Goal: Transaction & Acquisition: Purchase product/service

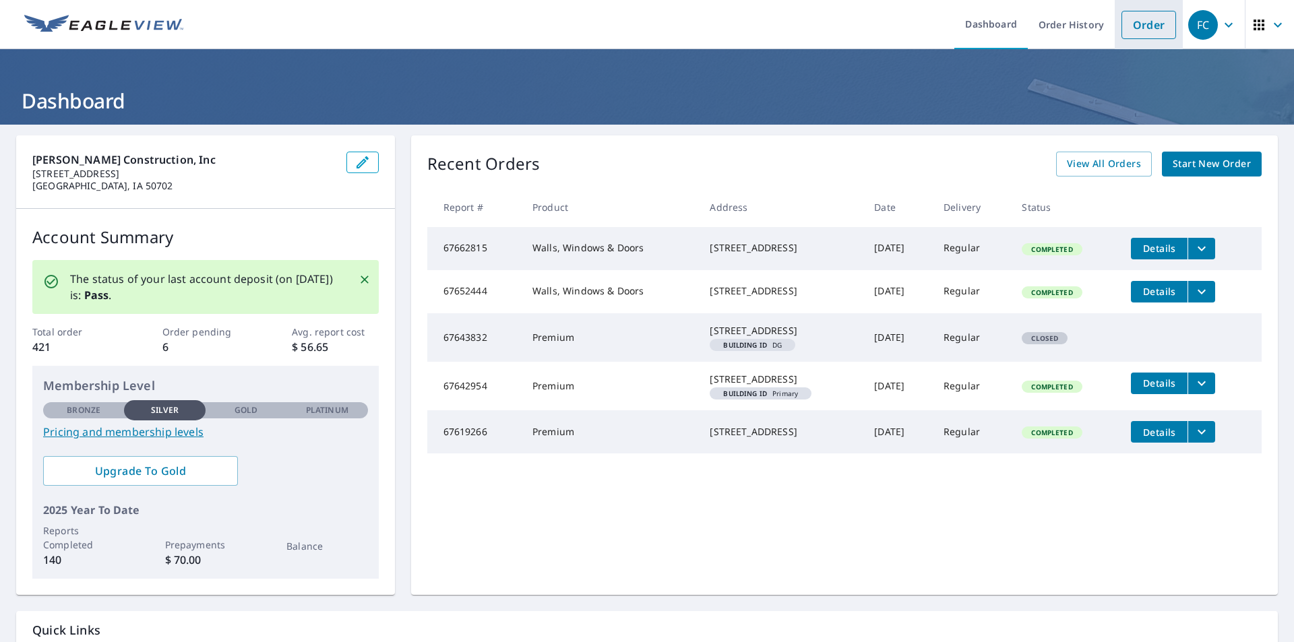
click at [1150, 20] on link "Order" at bounding box center [1149, 25] width 55 height 28
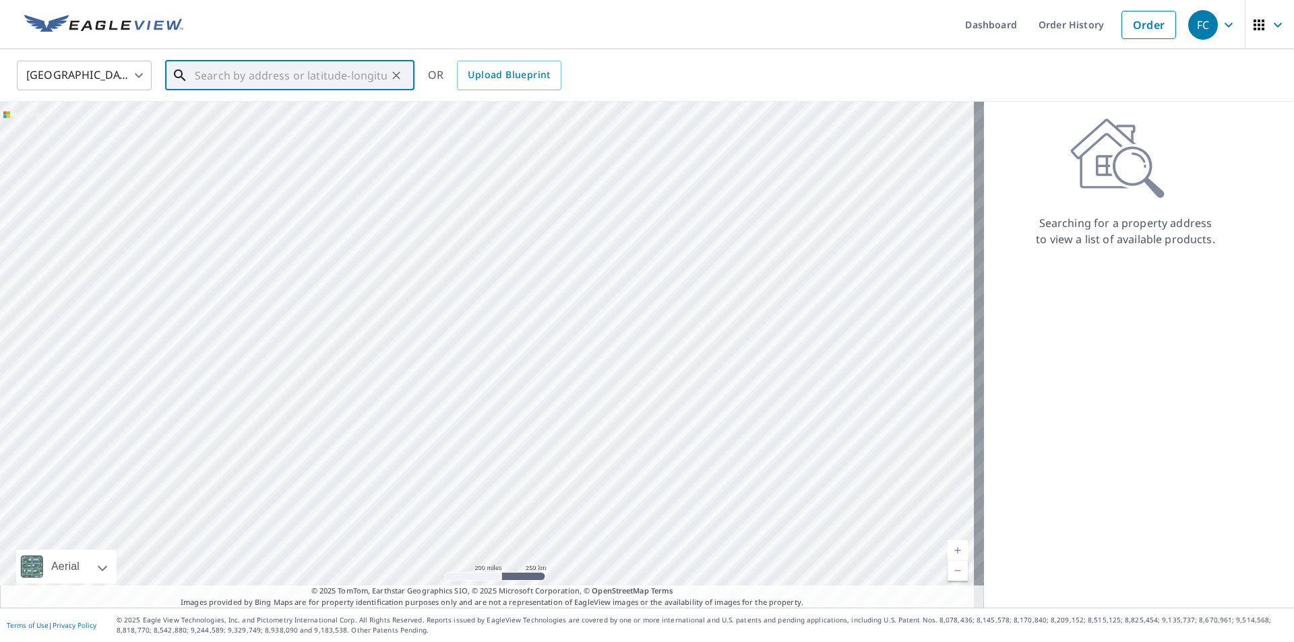
click at [207, 80] on input "text" at bounding box center [291, 76] width 192 height 38
click at [251, 129] on p "[GEOGRAPHIC_DATA]" at bounding box center [298, 129] width 212 height 13
type input "[STREET_ADDRESS]"
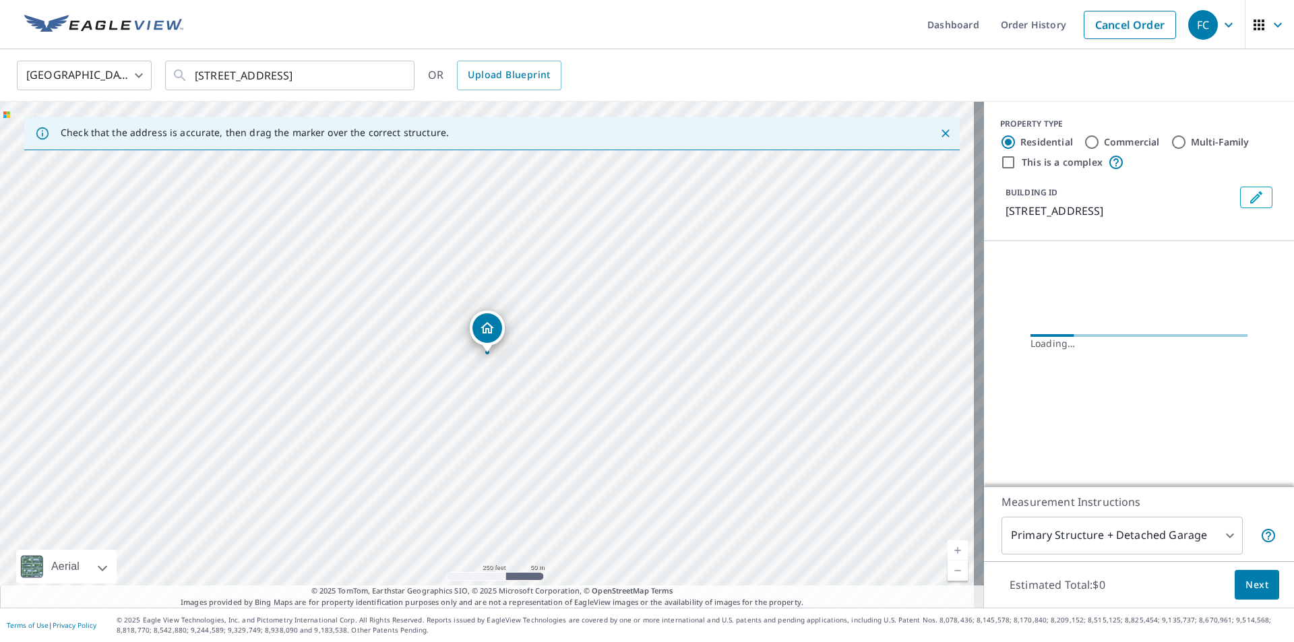
click at [948, 549] on link "Current Level 17, Zoom In" at bounding box center [958, 551] width 20 height 20
click at [948, 549] on link "Current Level 18, Zoom In" at bounding box center [958, 551] width 20 height 20
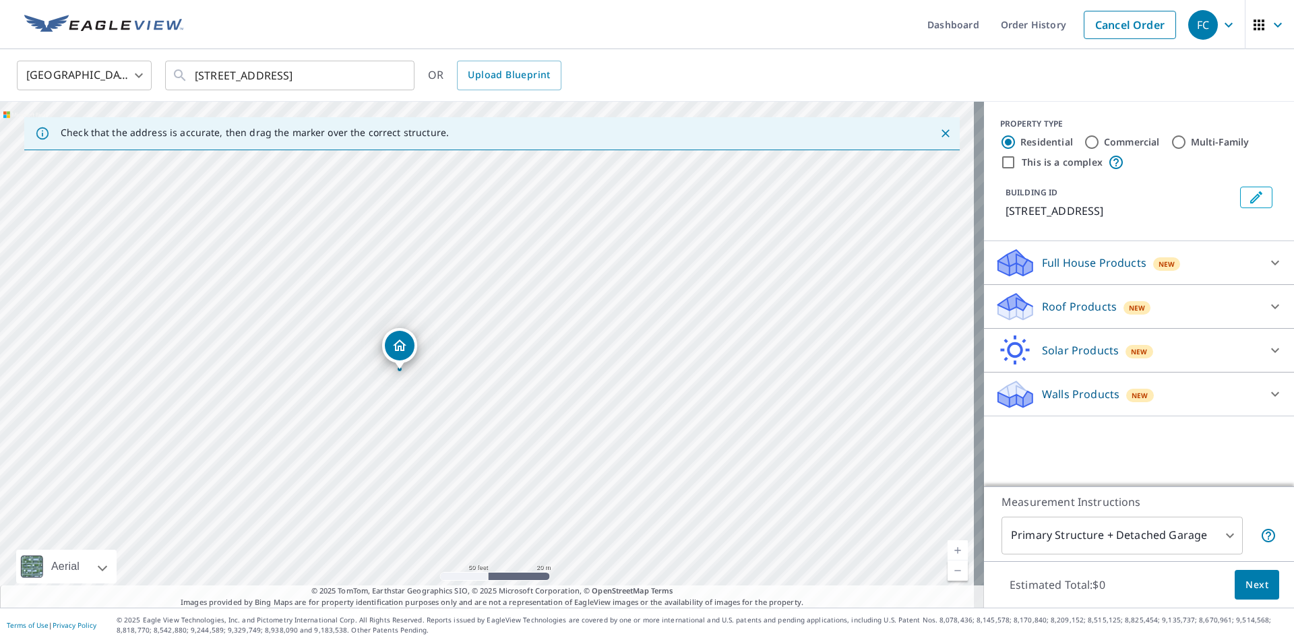
drag, startPoint x: 487, startPoint y: 330, endPoint x: 400, endPoint y: 346, distance: 89.2
drag, startPoint x: 489, startPoint y: 328, endPoint x: 513, endPoint y: 332, distance: 24.1
click at [1222, 540] on body "FC FC Dashboard Order History Cancel Order FC United States [GEOGRAPHIC_DATA] ​…" at bounding box center [647, 321] width 1294 height 642
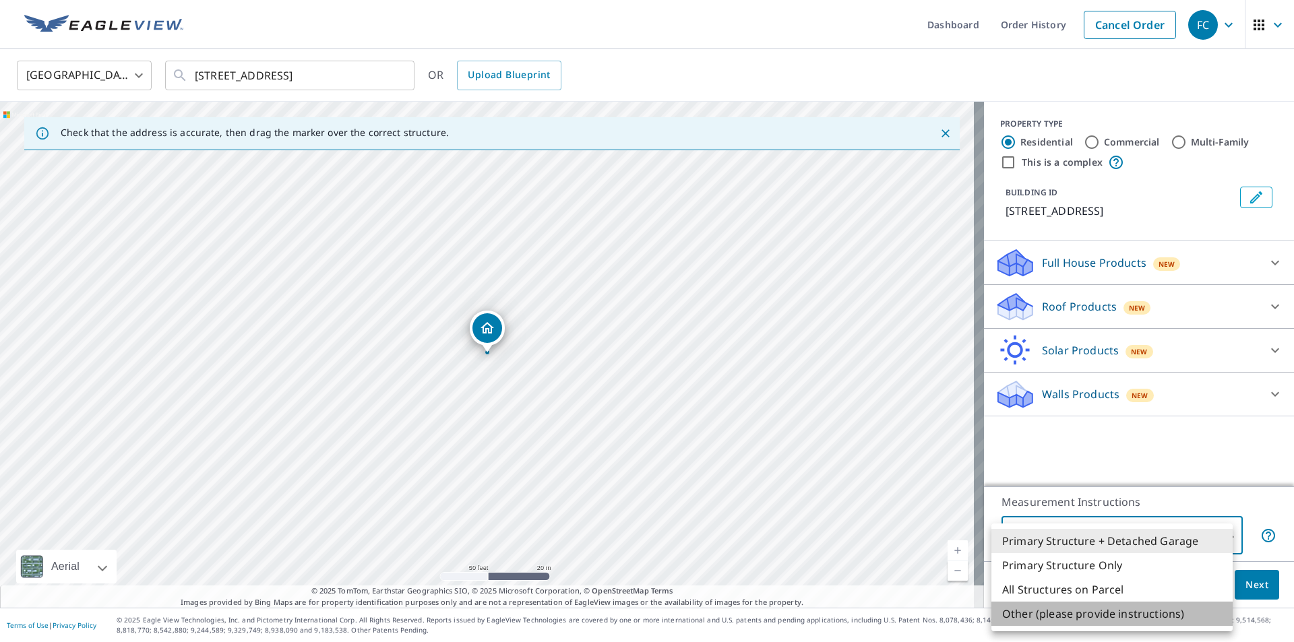
click at [1018, 615] on li "Other (please provide instructions)" at bounding box center [1112, 614] width 241 height 24
type input "5"
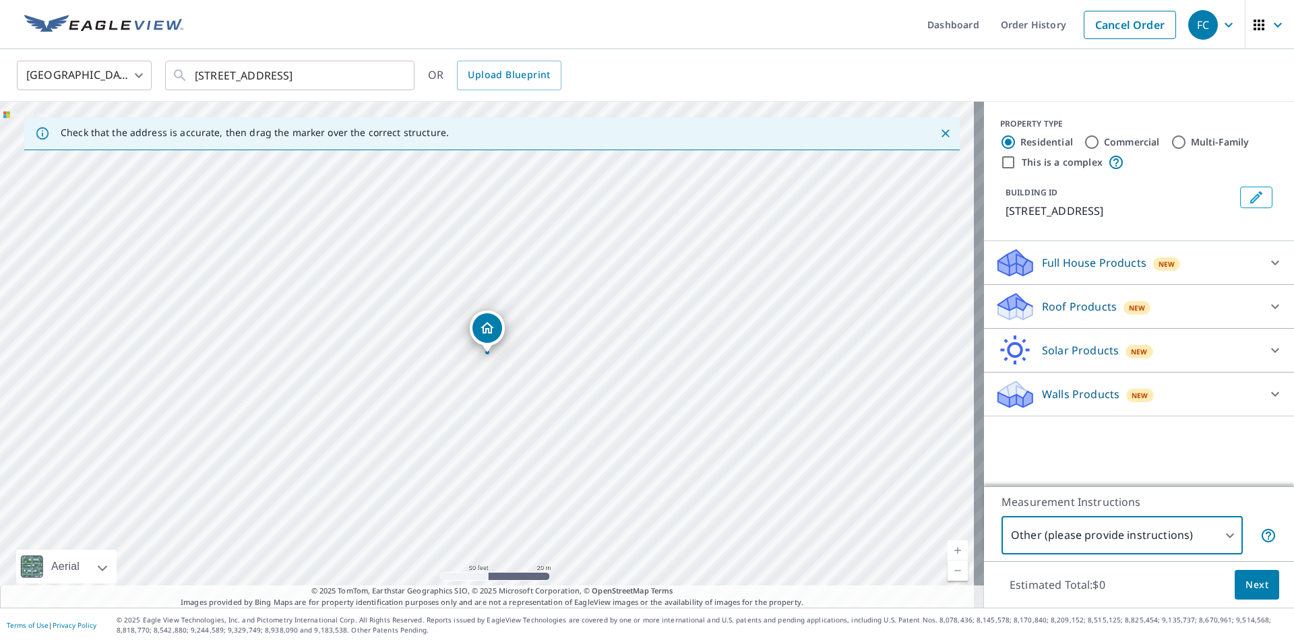
click at [1250, 584] on span "Next" at bounding box center [1257, 585] width 23 height 17
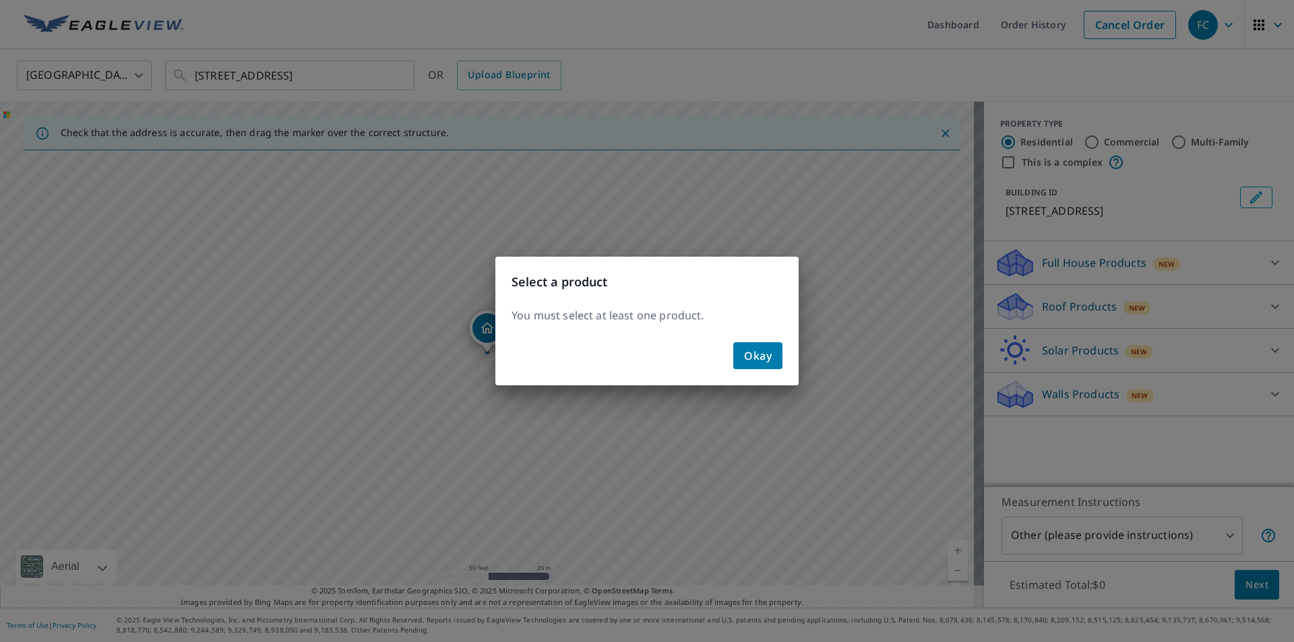
click at [1058, 309] on div "Select a product You must select at least one product. Okay" at bounding box center [647, 321] width 1294 height 642
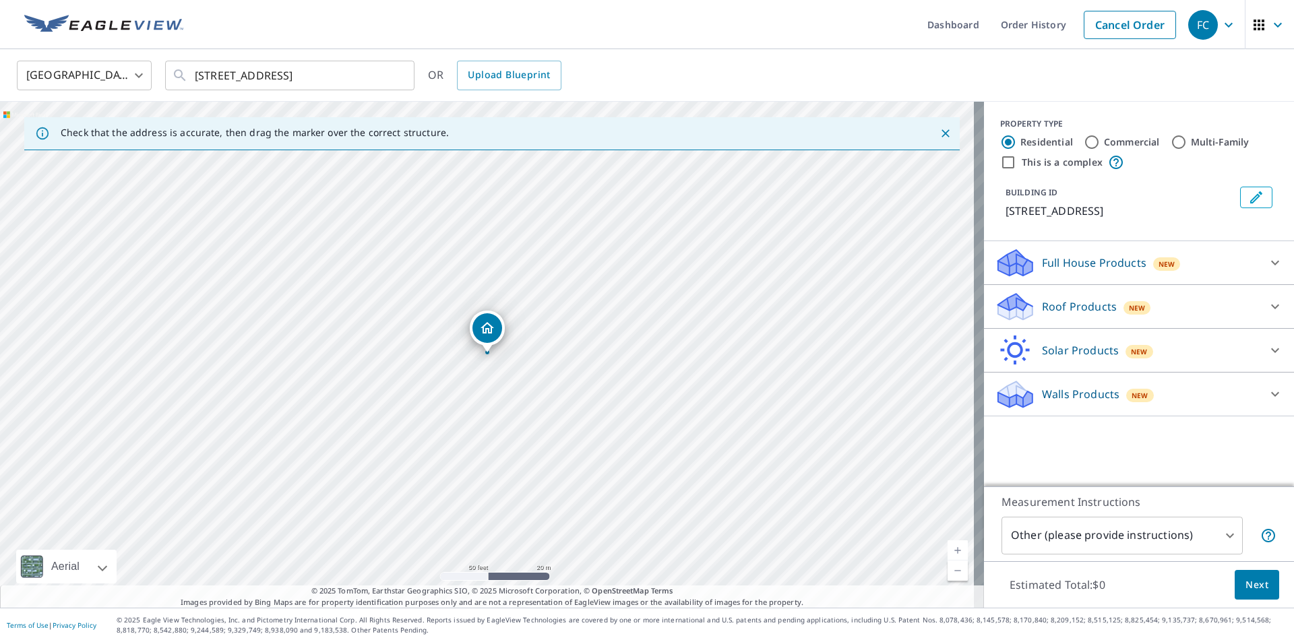
click at [1046, 304] on p "Roof Products" at bounding box center [1079, 307] width 75 height 16
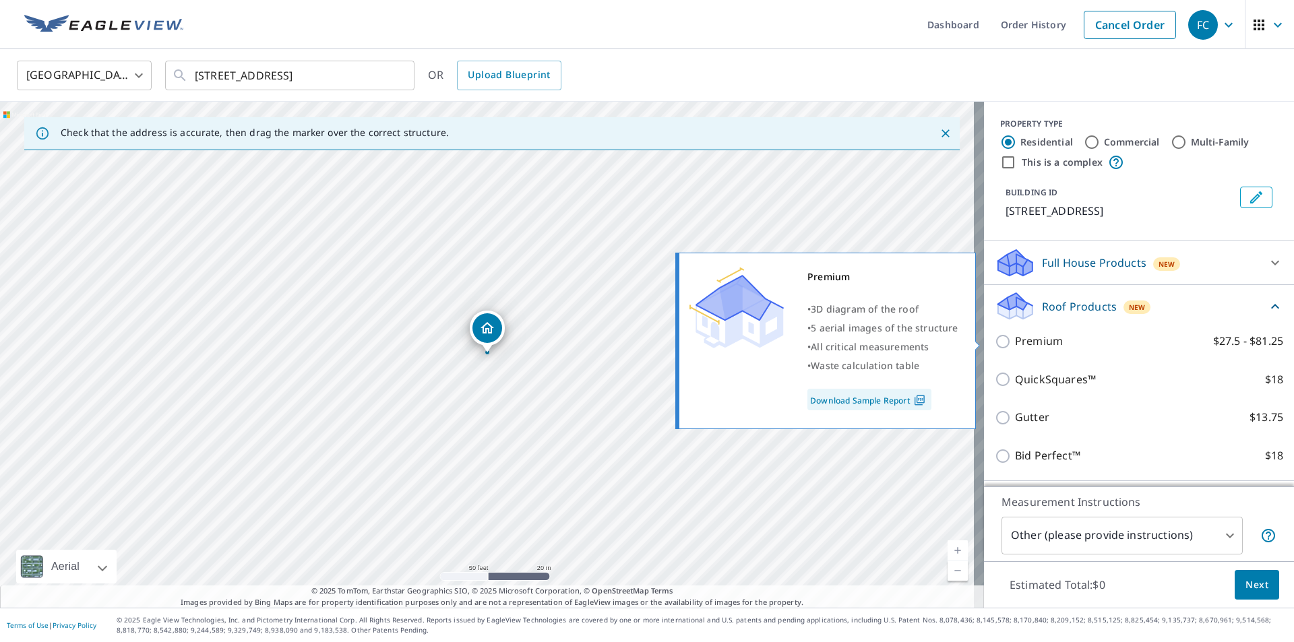
click at [995, 342] on input "Premium $27.5 - $81.25" at bounding box center [1005, 342] width 20 height 16
checkbox input "true"
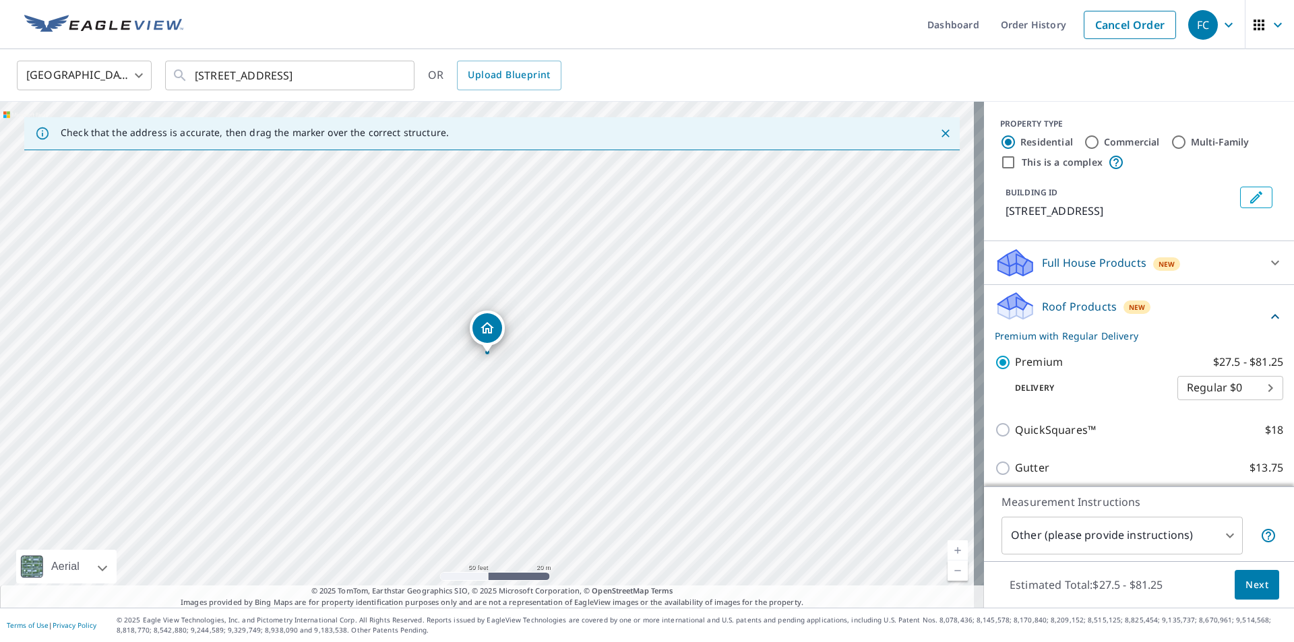
click at [1251, 590] on span "Next" at bounding box center [1257, 585] width 23 height 17
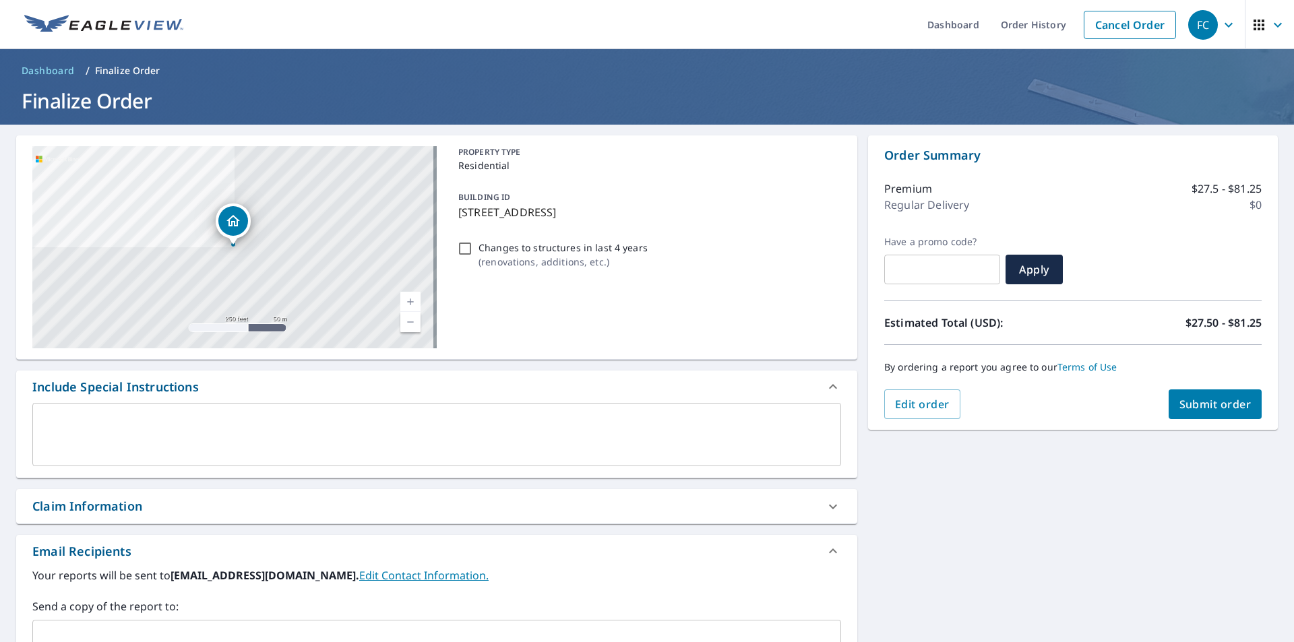
click at [88, 417] on textarea at bounding box center [437, 435] width 790 height 38
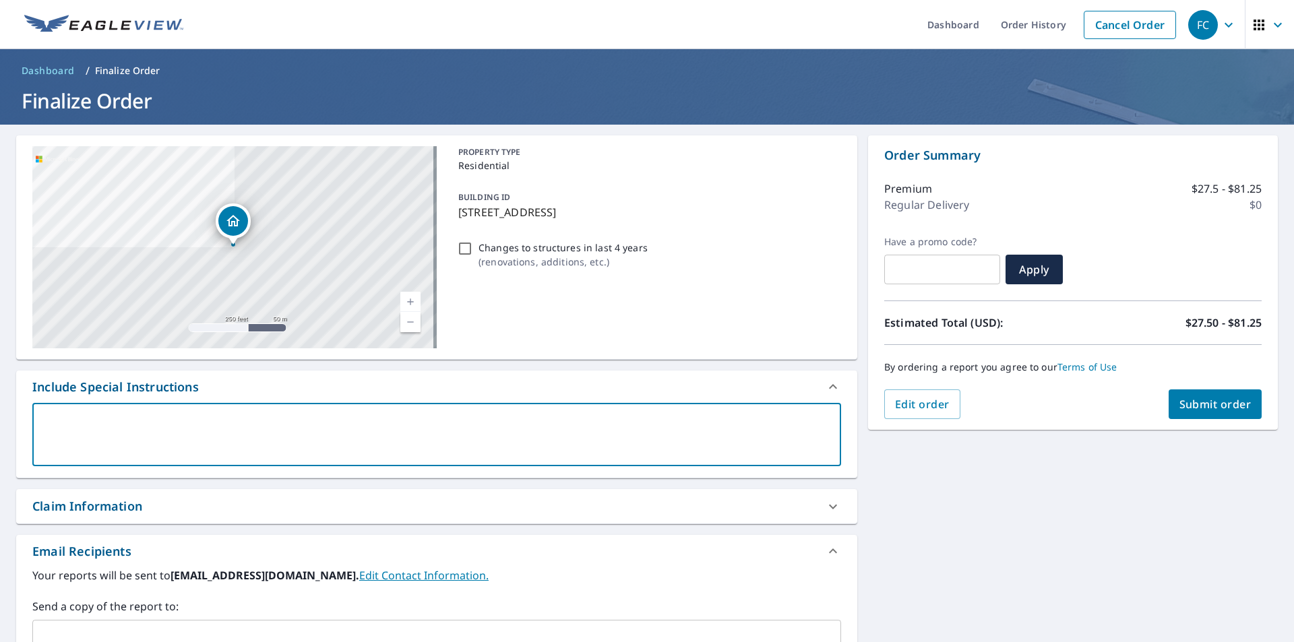
type textarea "T"
type textarea "x"
type textarea "Th"
type textarea "x"
type textarea "The"
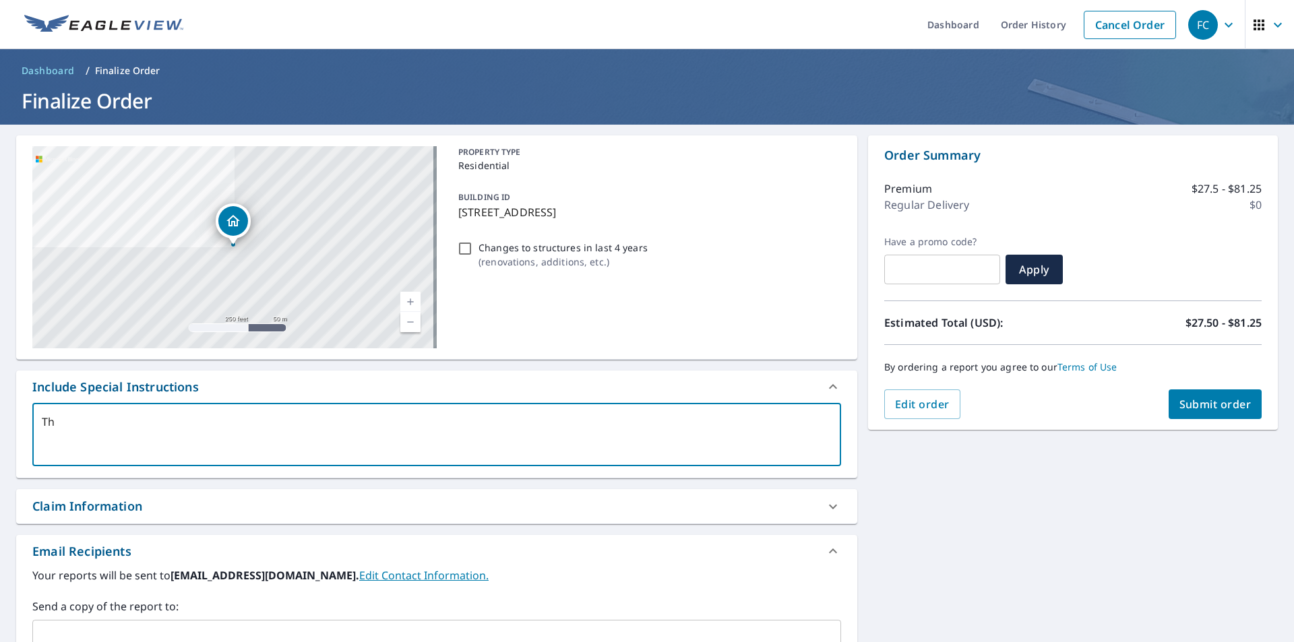
type textarea "x"
type textarea "The"
type textarea "x"
type textarea "The 6"
type textarea "x"
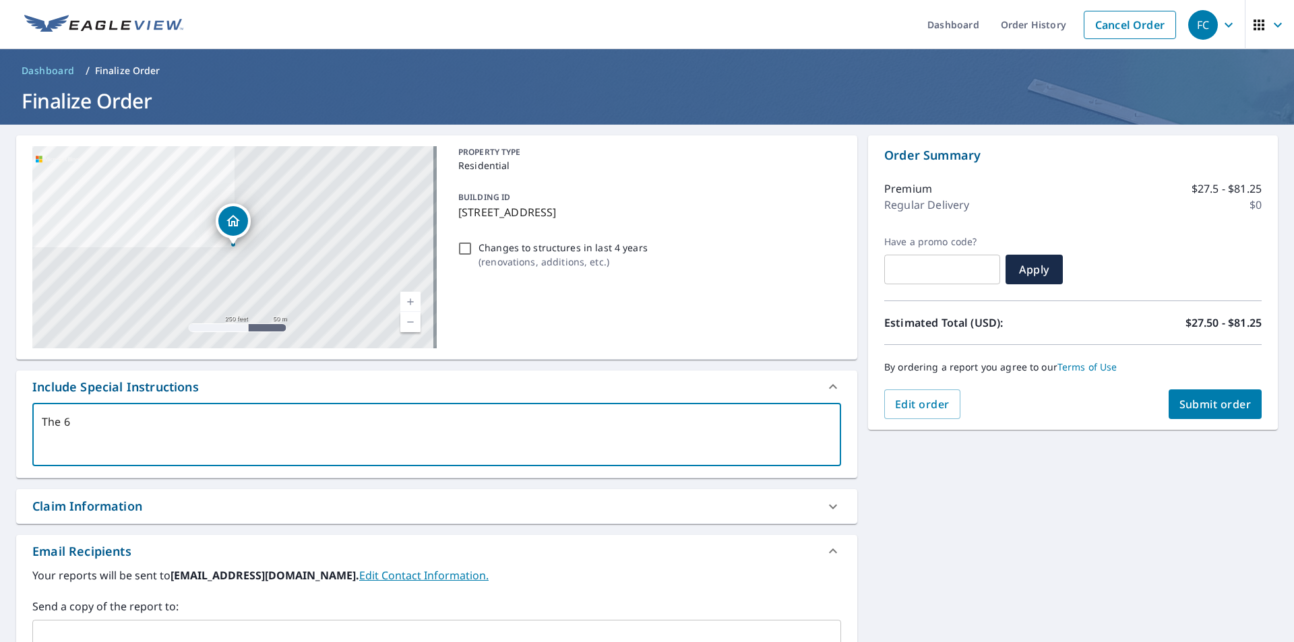
type textarea "The 6-"
type textarea "x"
type textarea "The 6-p"
type textarea "x"
type textarea "The 6-pl"
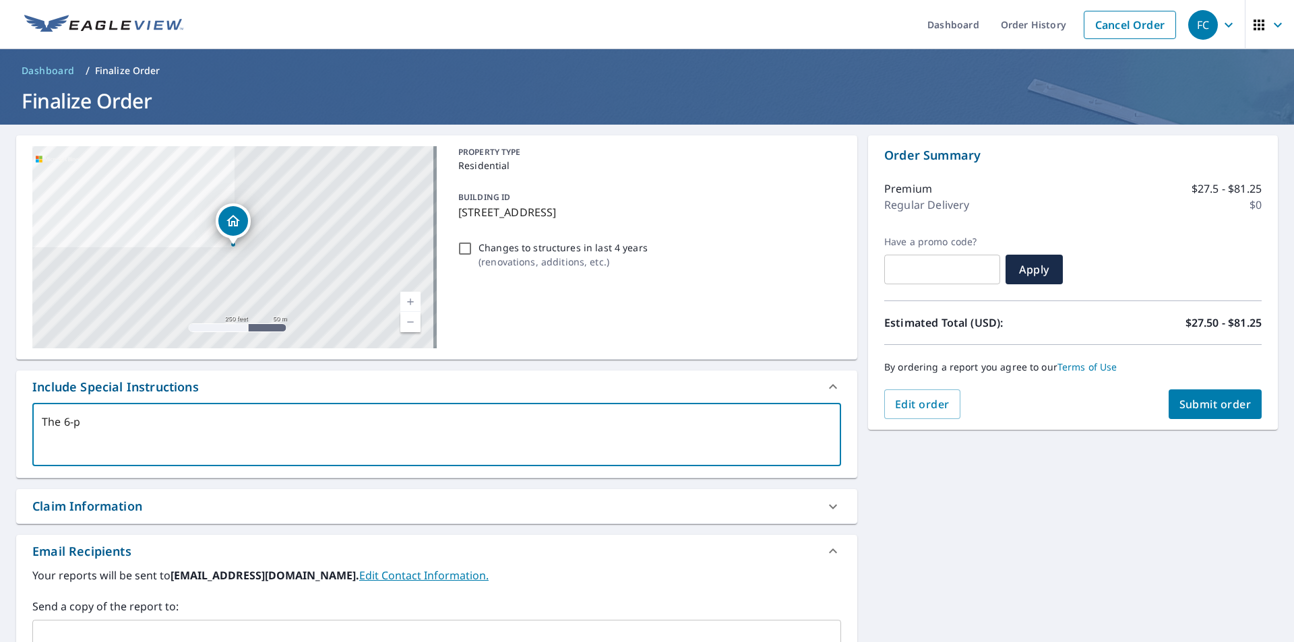
type textarea "x"
type textarea "The 6-ple"
type textarea "x"
type textarea "The 6-plex"
type textarea "x"
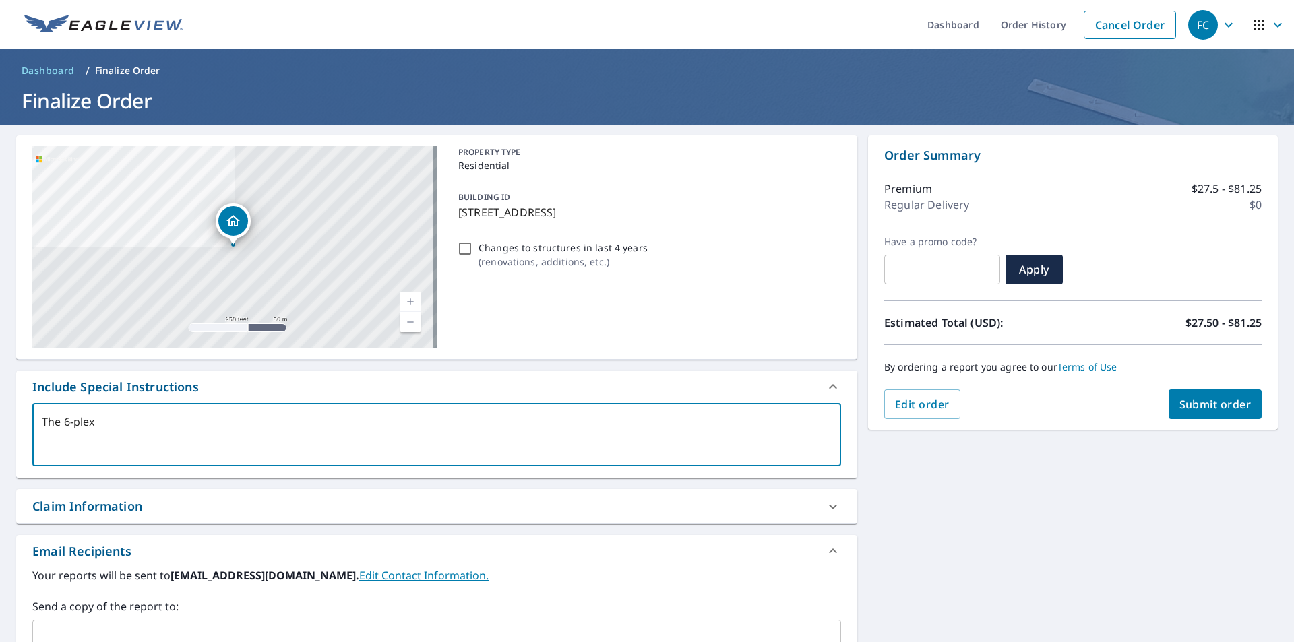
type textarea "The 6-plex"
type textarea "x"
type textarea "The 6-plex a"
type textarea "x"
type textarea "The 6-plex an"
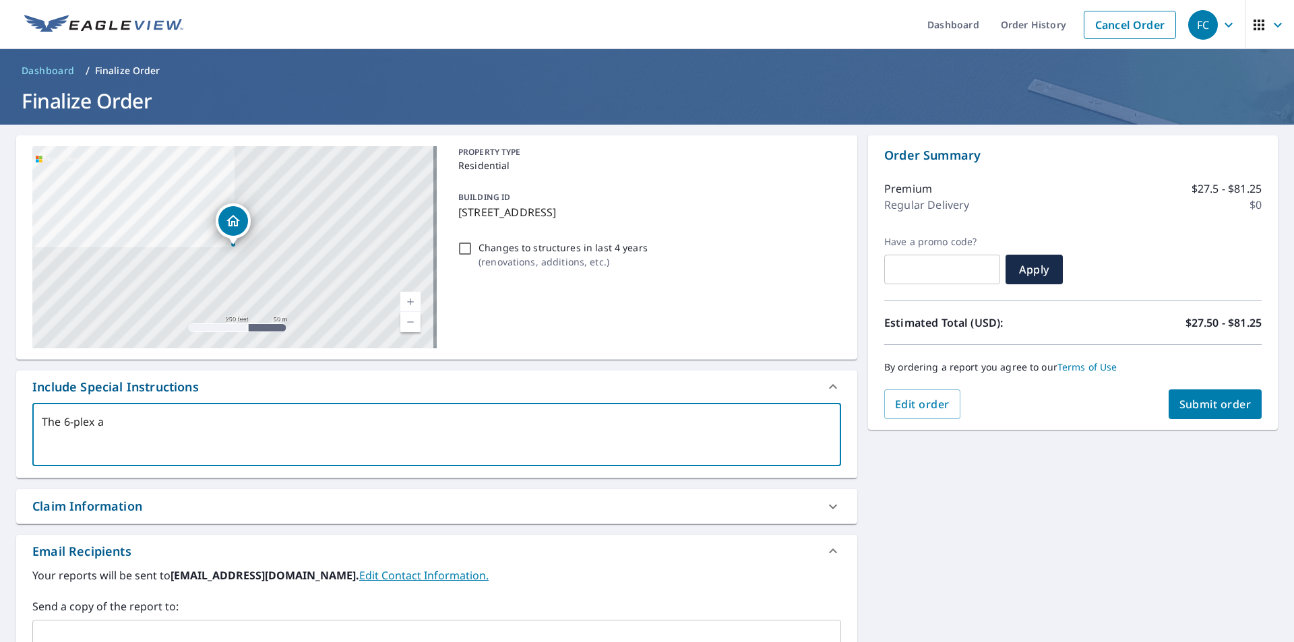
type textarea "x"
type textarea "The 6-plex and"
type textarea "x"
type textarea "The 6-plex and"
type textarea "x"
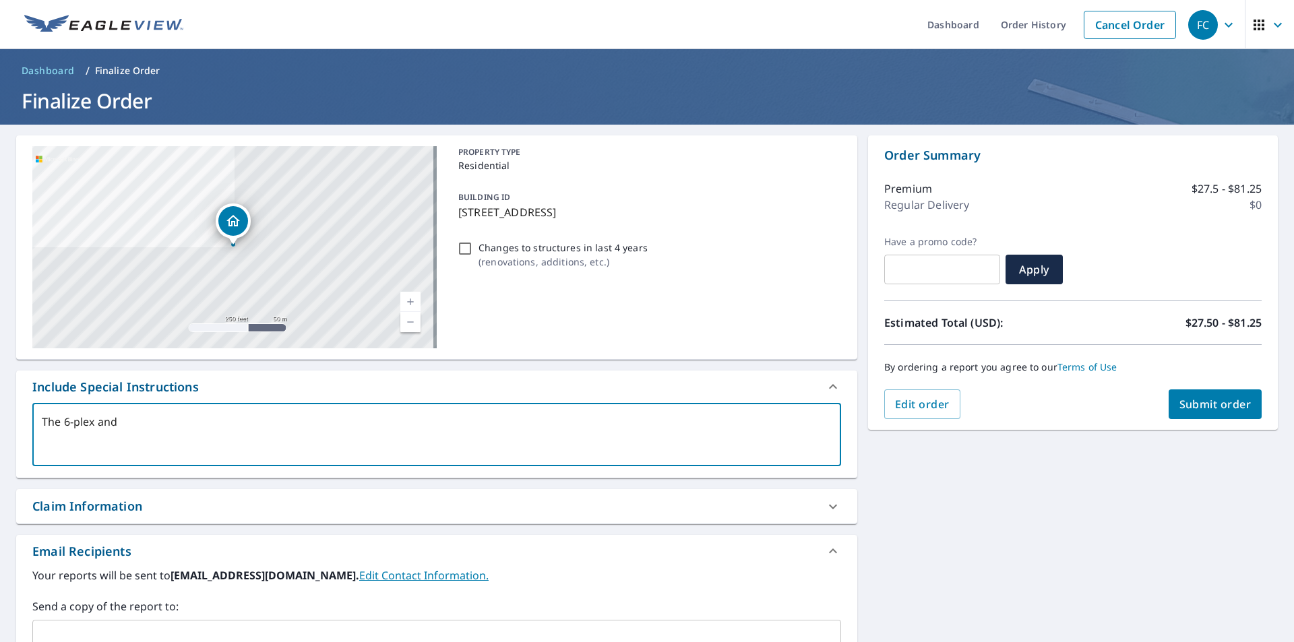
type textarea "The 6-plex and t"
type textarea "x"
type textarea "The 6-plex and th"
type textarea "x"
type textarea "The 6-plex and the"
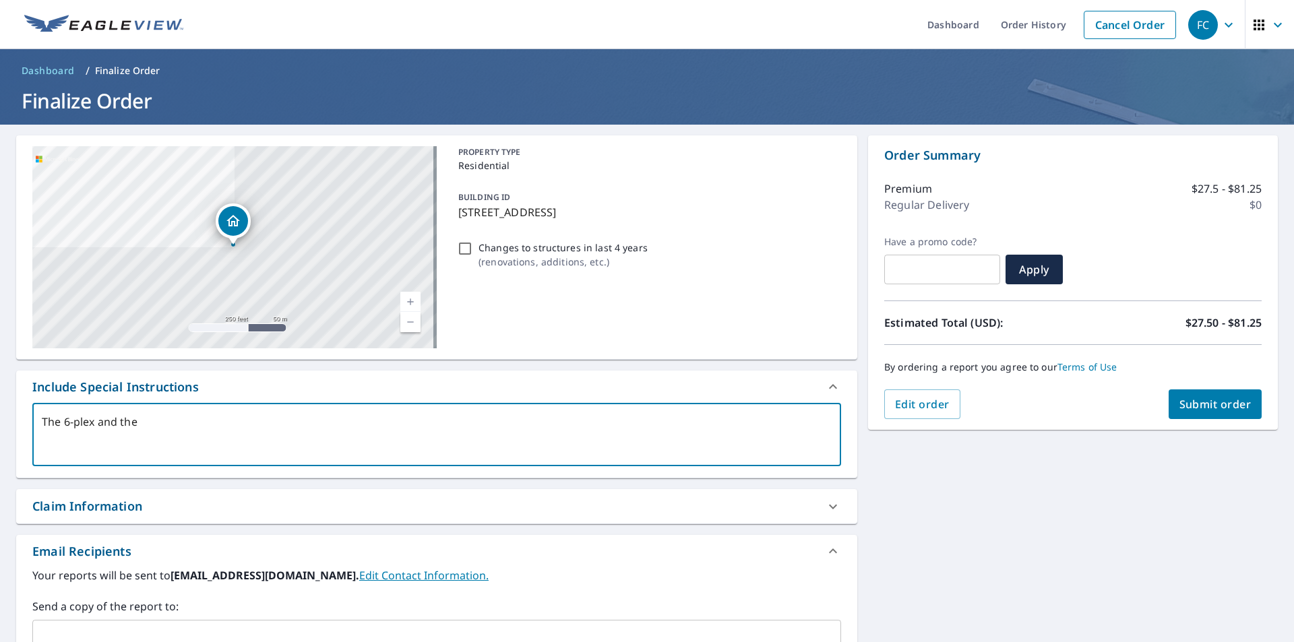
type textarea "x"
type textarea "The 6-plex and the"
type textarea "x"
type textarea "The 6-plex and the w"
type textarea "x"
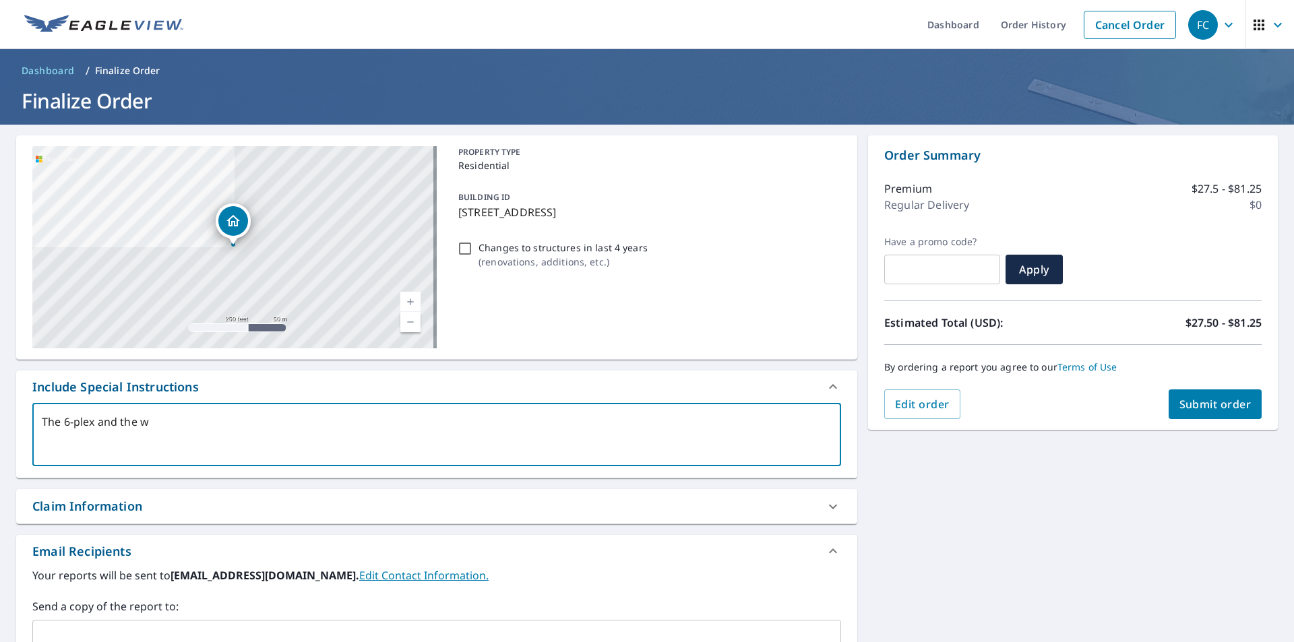
type textarea "The 6-plex and the wh"
type textarea "x"
type textarea "The 6-plex and the whi"
type textarea "x"
type textarea "The 6-plex and the whit"
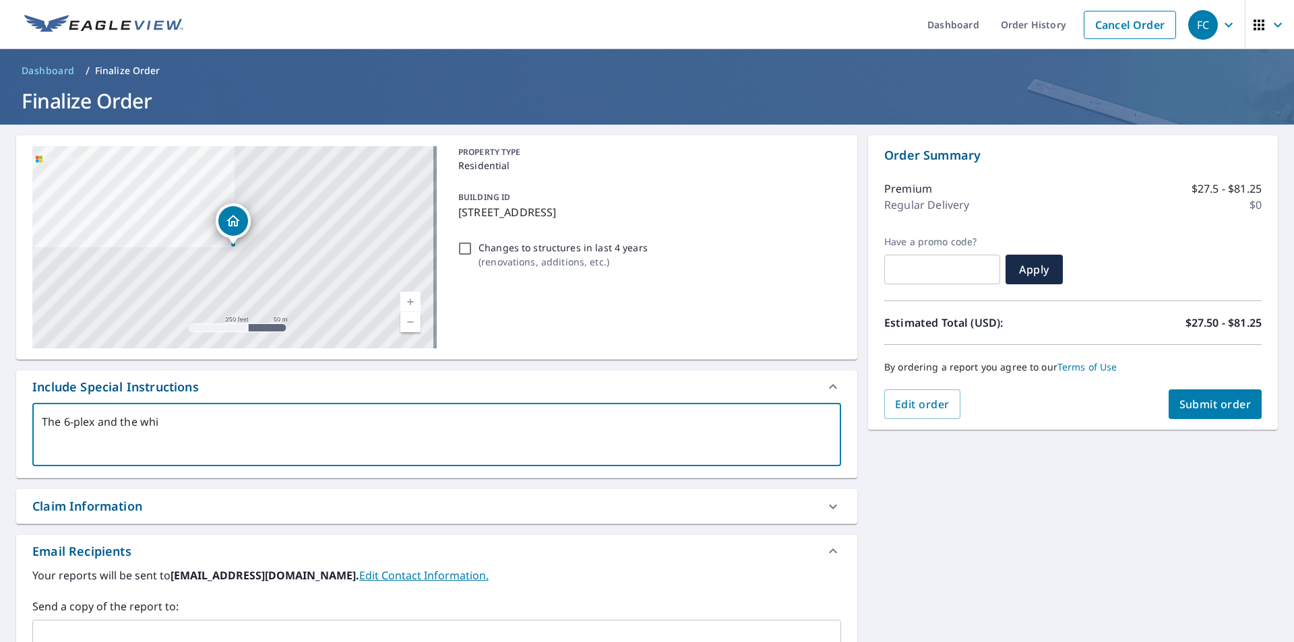
type textarea "x"
type textarea "The 6-plex and the white"
type textarea "x"
type textarea "The 6-plex and the white"
type textarea "x"
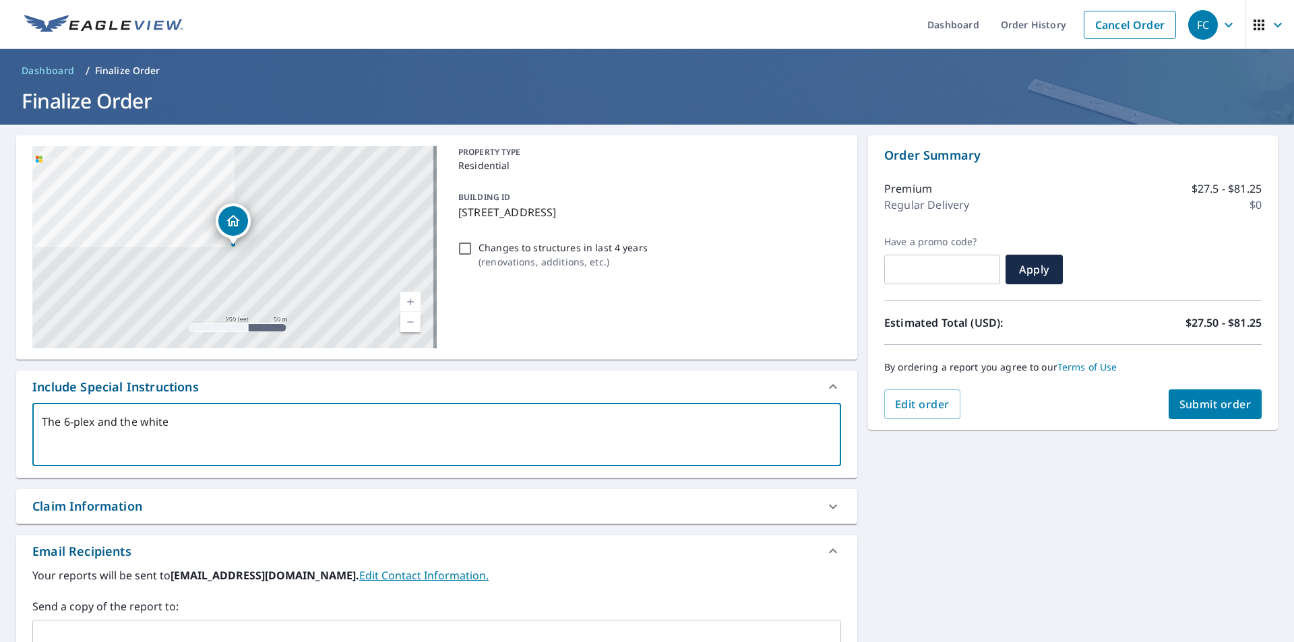
type textarea "The 6-plex and the white d"
type textarea "x"
type textarea "The 6-plex and the white du"
type textarea "x"
type textarea "The 6-plex and the white dup"
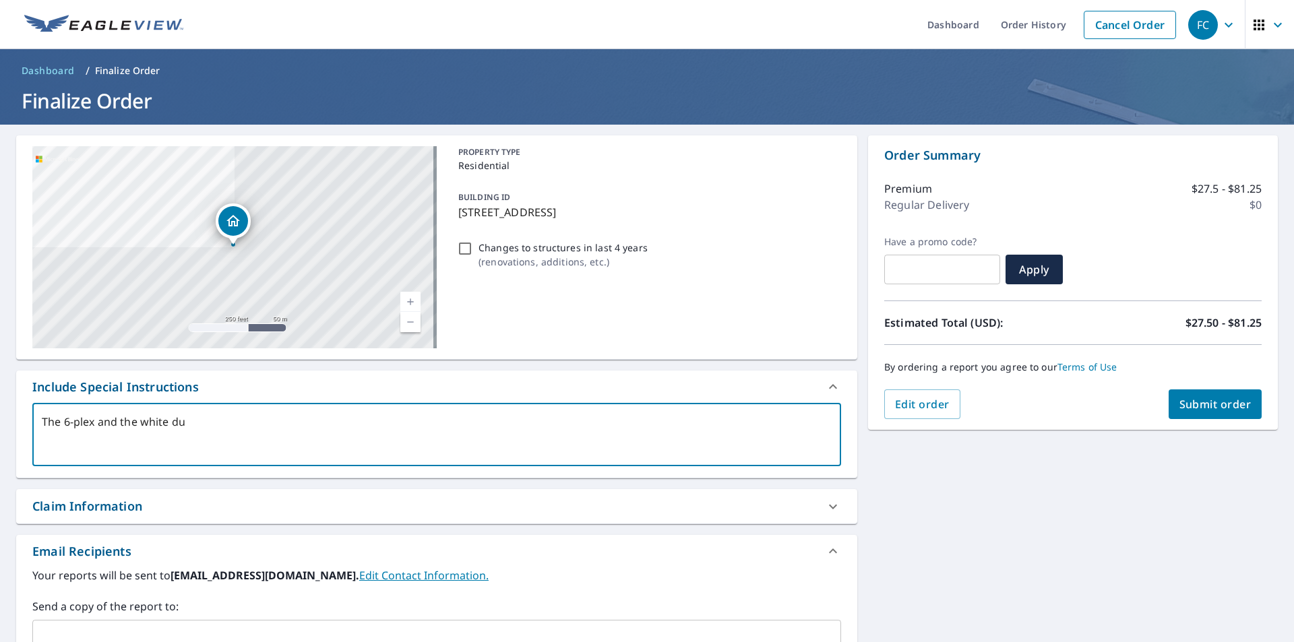
type textarea "x"
type textarea "The 6-plex and the white dupl"
type textarea "x"
type textarea "The 6-plex and the white duple"
type textarea "x"
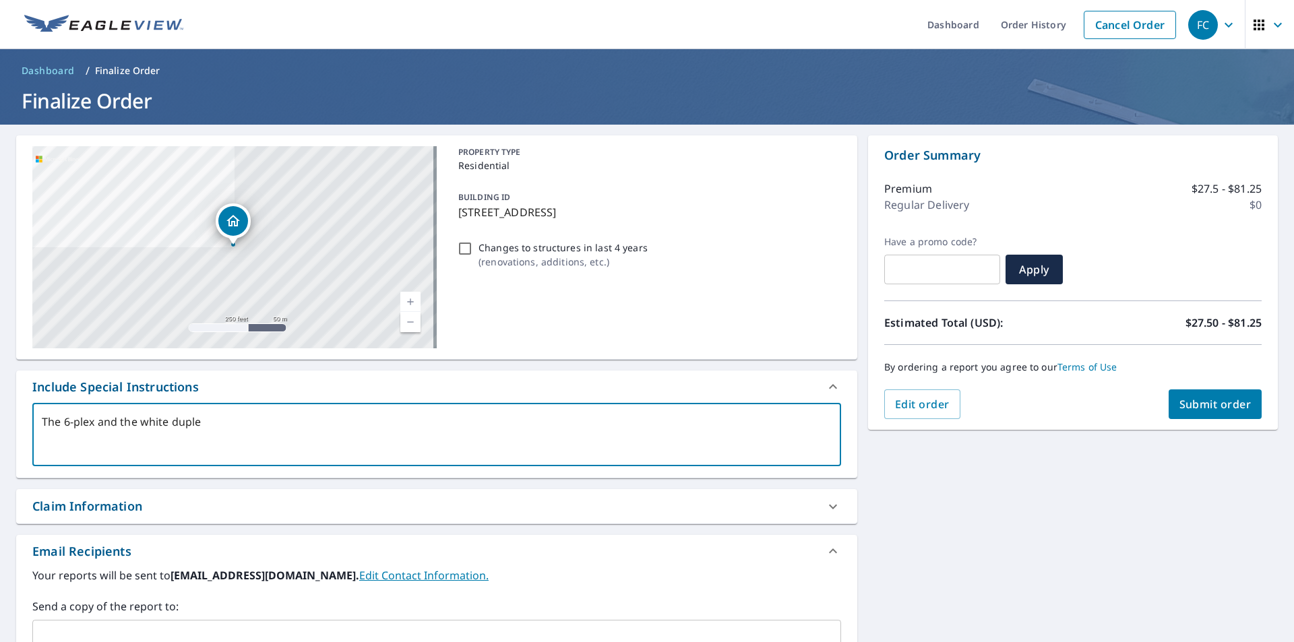
type textarea "The 6-plex and the white duplex"
type textarea "x"
type textarea "The 6-plex and the white duplex"
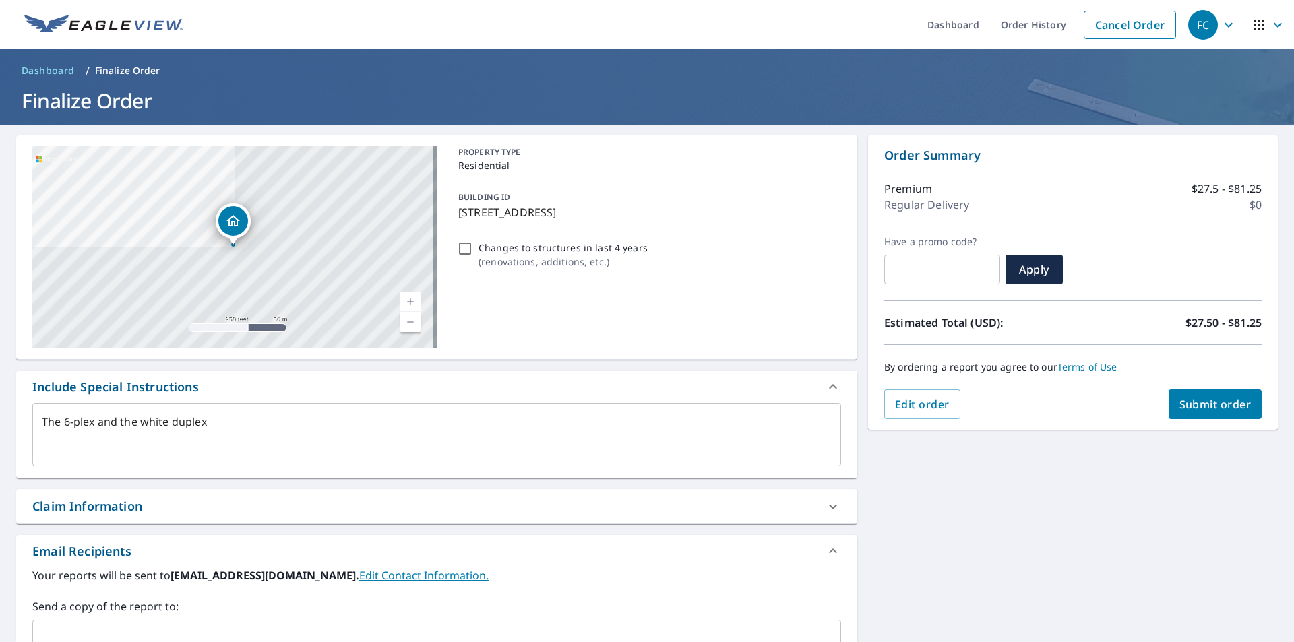
type textarea "x"
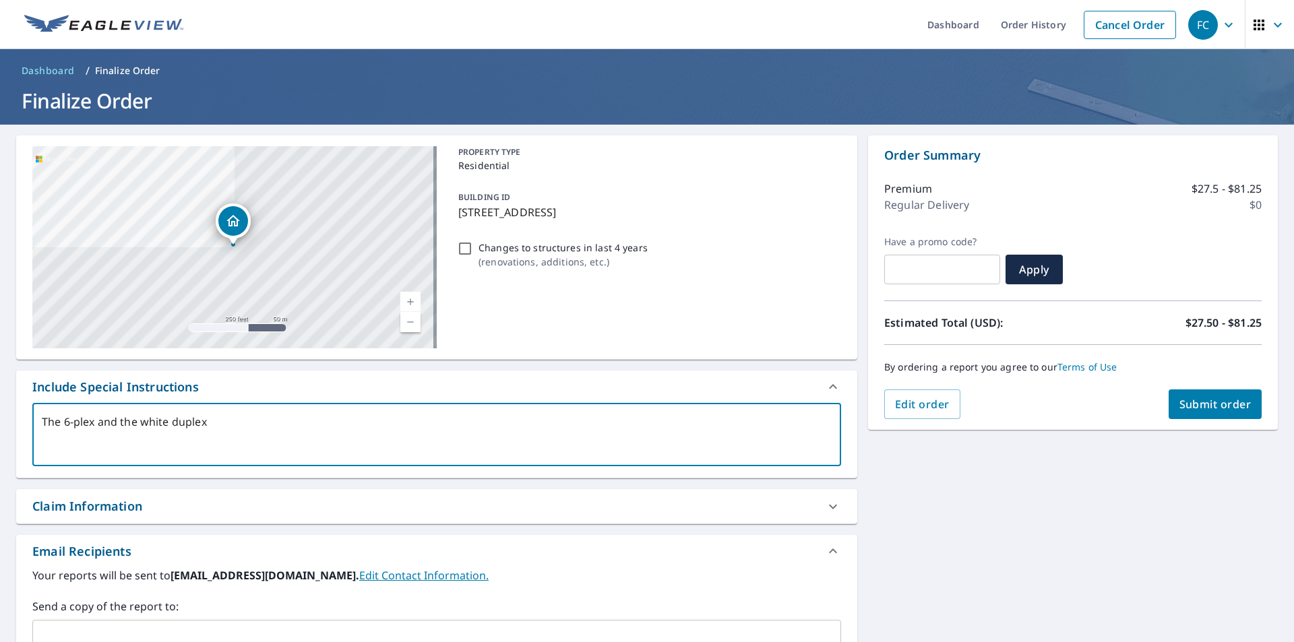
click at [67, 423] on textarea "The 6-plex and the white duplex" at bounding box center [437, 435] width 790 height 38
type textarea "The b6-plex and the white duplex"
type textarea "x"
type textarea "The be6-plex and the white duplex"
type textarea "x"
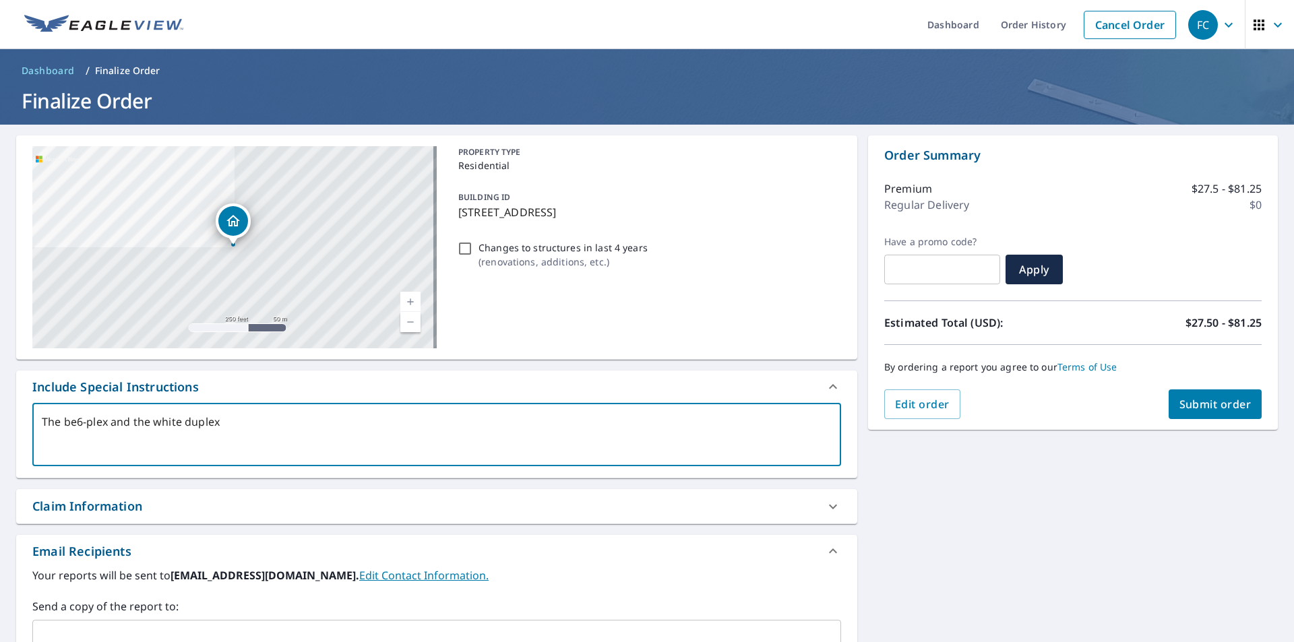
type textarea "The bei6-plex and the white duplex"
type textarea "x"
type textarea "The beig6-plex and the white duplex"
type textarea "x"
type textarea "The beige6-plex and the white duplex"
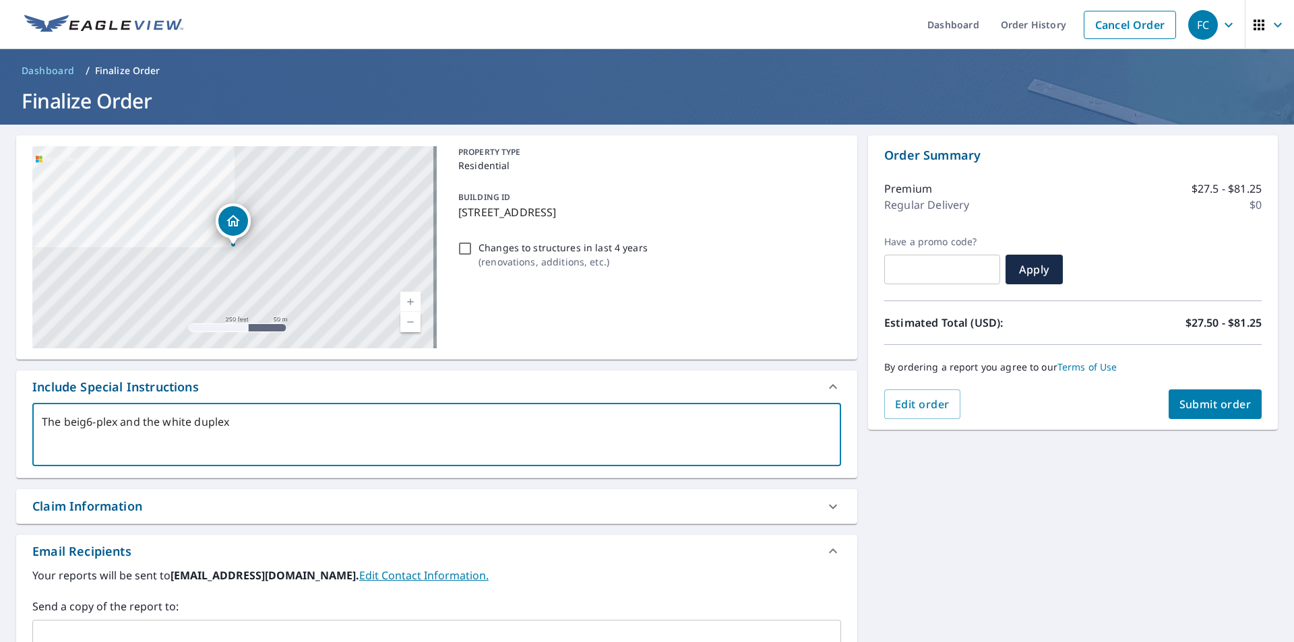
type textarea "x"
type textarea "The beige 6-plex and the white duplex"
type textarea "x"
click at [252, 425] on textarea "The beige 6-plex and the white duplex" at bounding box center [437, 435] width 790 height 38
type textarea "The beige 6-plex and the white duplex"
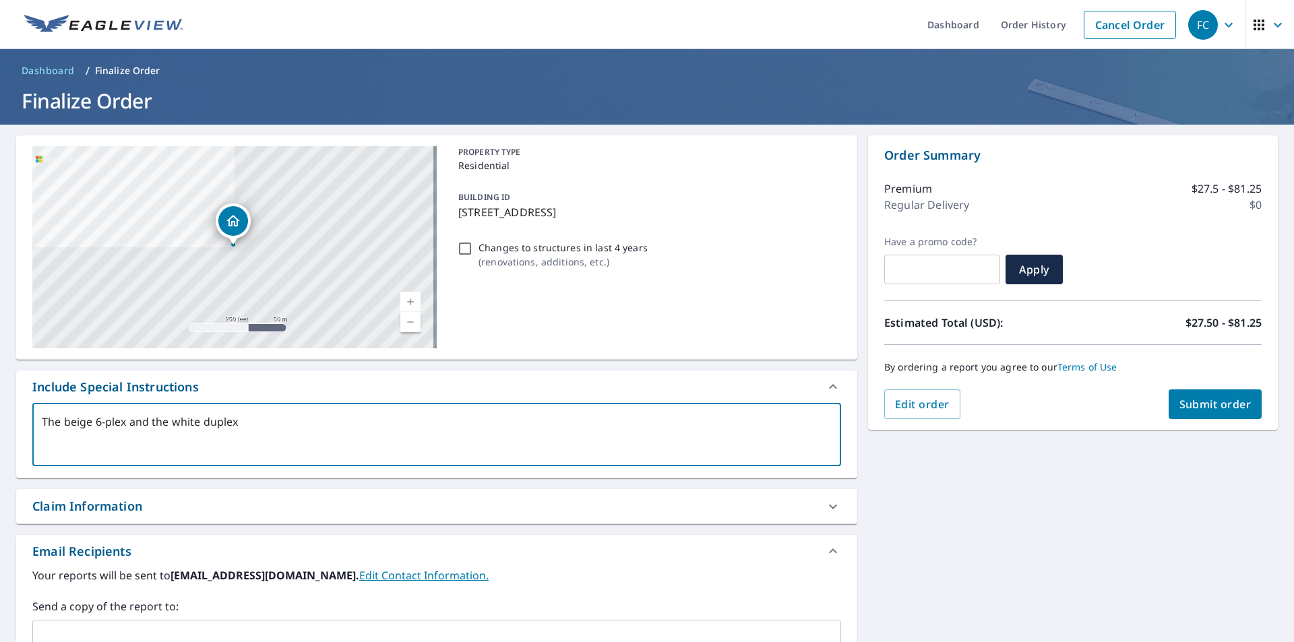
click at [1188, 406] on span "Submit order" at bounding box center [1216, 404] width 72 height 15
type textarea "x"
